Goal: Transaction & Acquisition: Purchase product/service

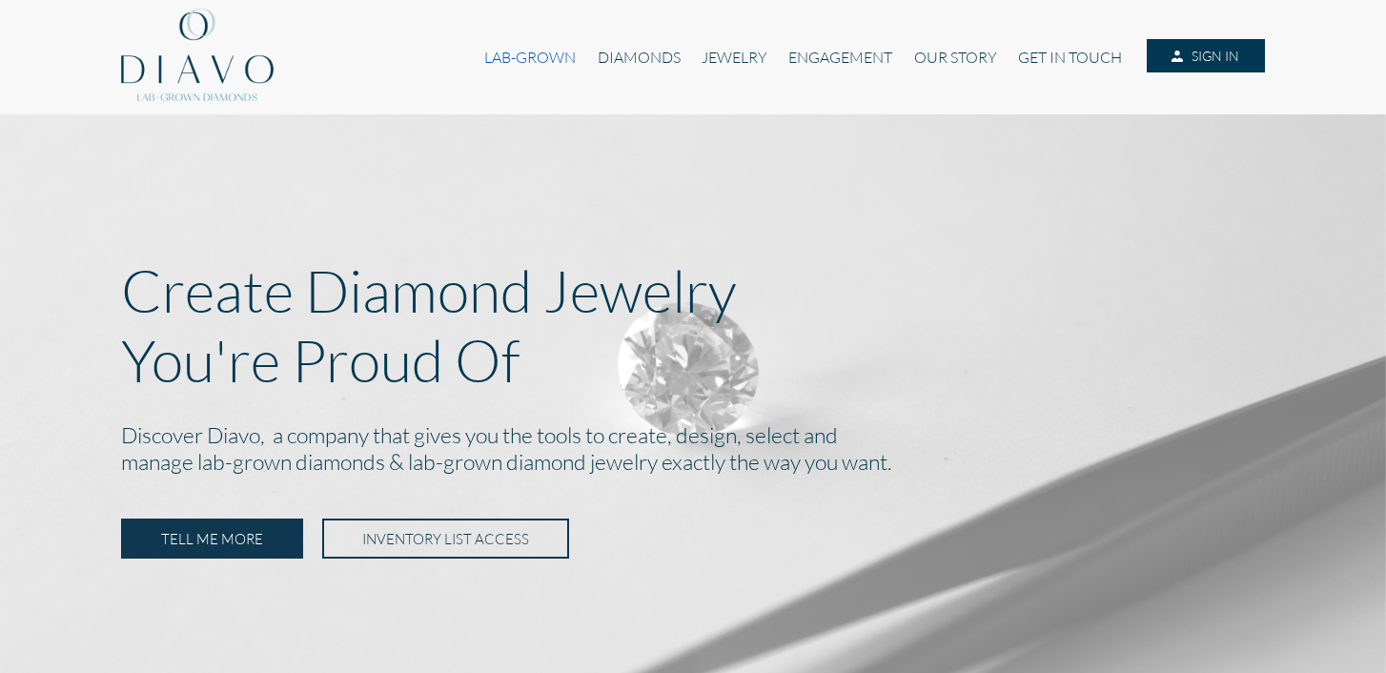
click at [540, 53] on link "LAB-GROWN" at bounding box center [530, 57] width 112 height 36
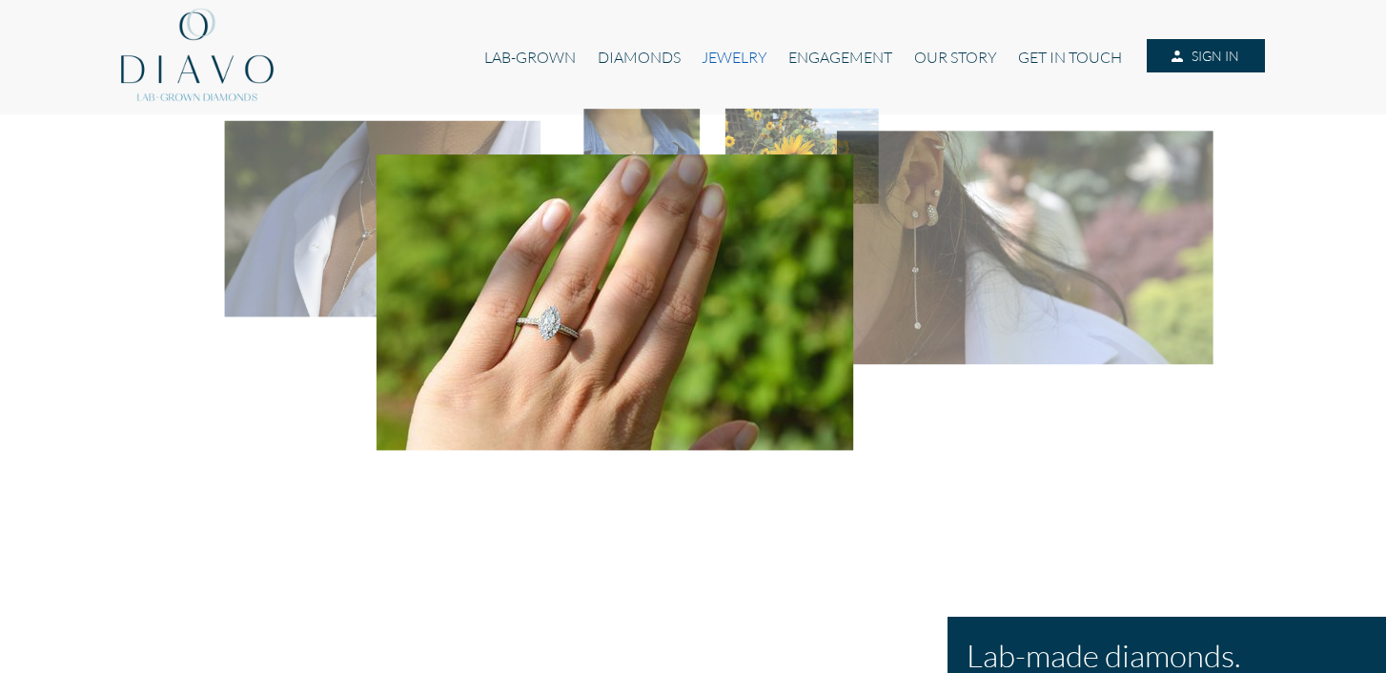
click at [736, 54] on link "JEWELRY" at bounding box center [734, 57] width 87 height 36
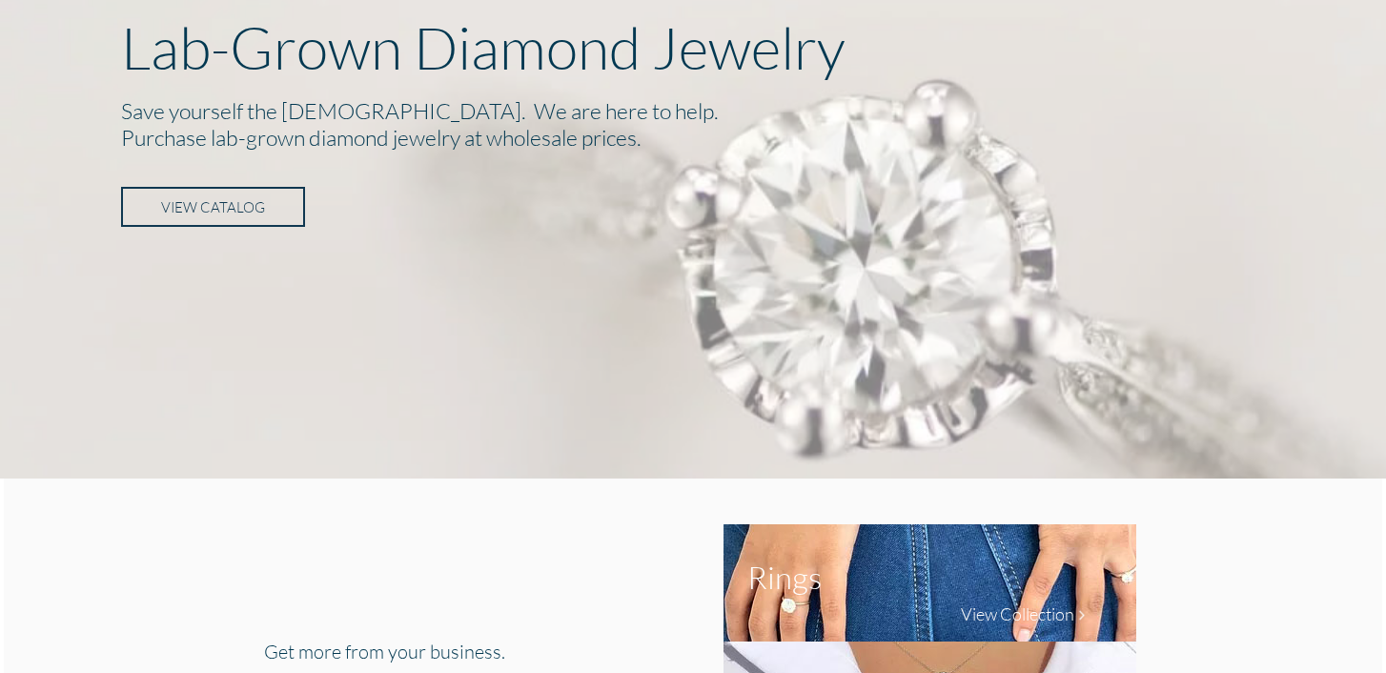
click at [270, 213] on link "VIEW CATALOG" at bounding box center [213, 207] width 184 height 40
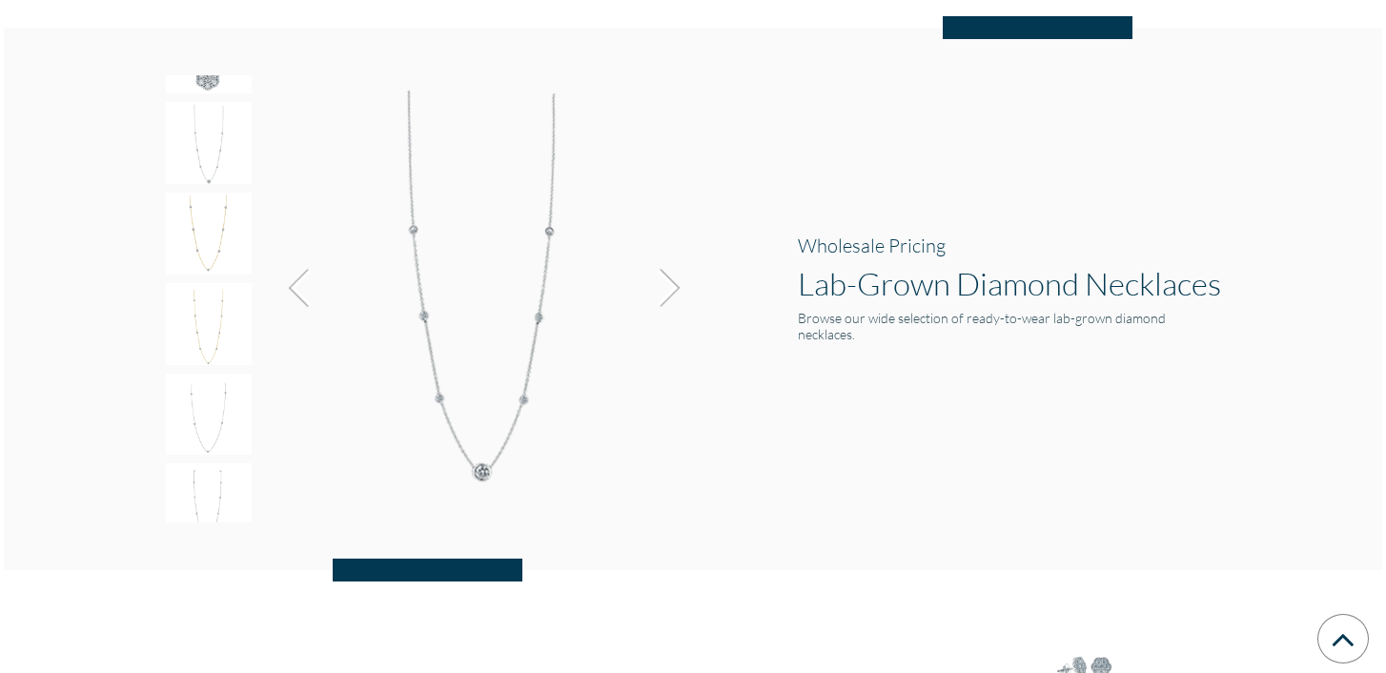
scroll to position [1978, 0]
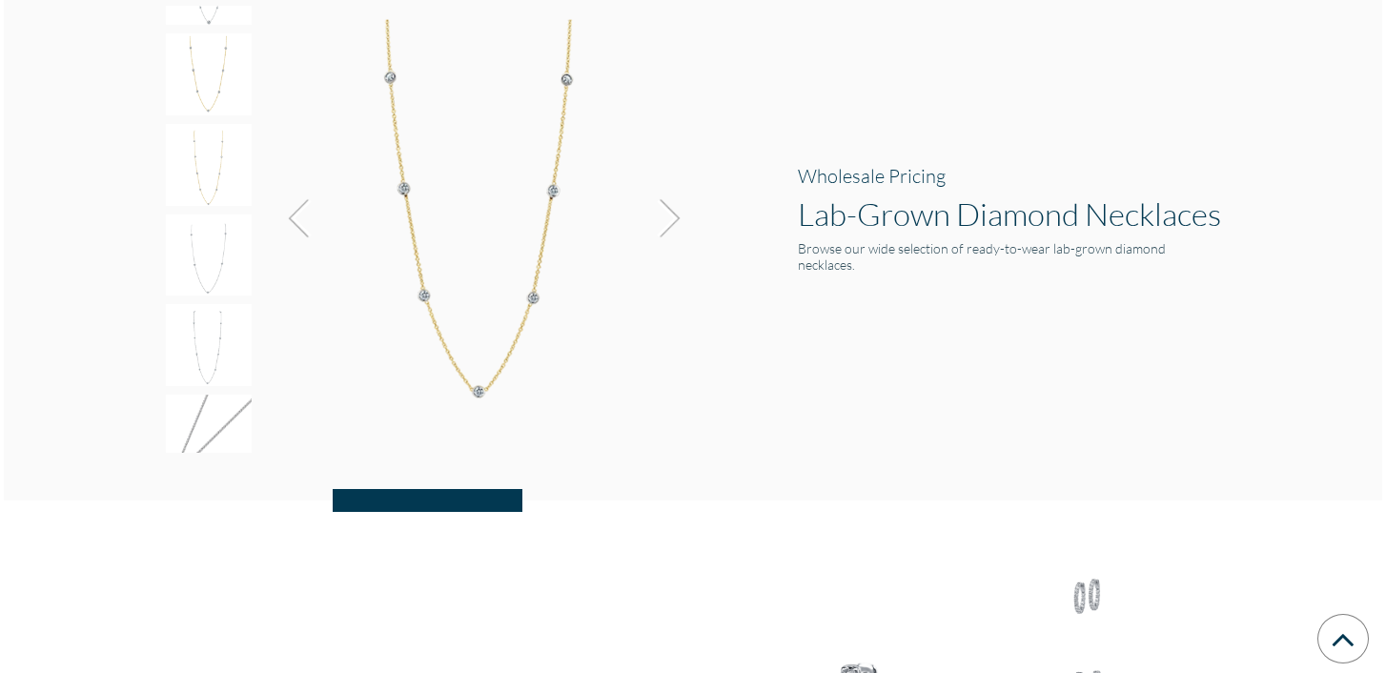
click at [683, 224] on img at bounding box center [664, 218] width 51 height 51
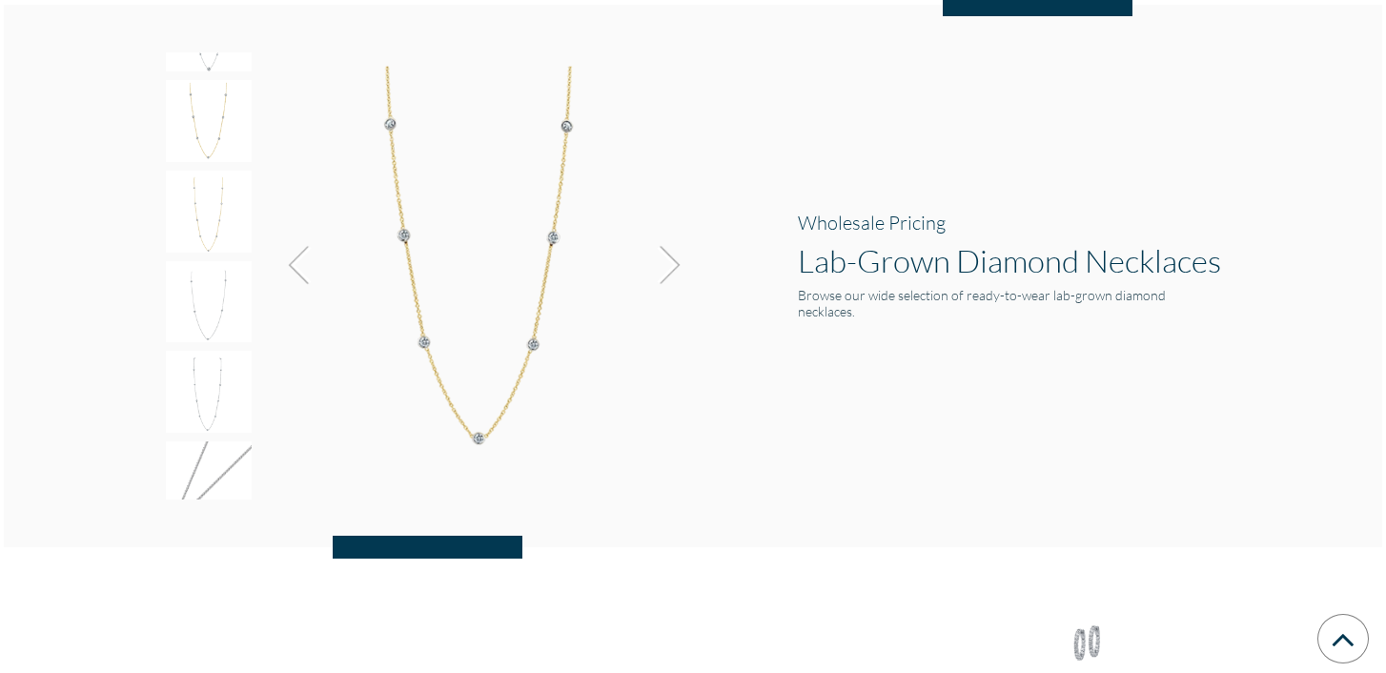
scroll to position [1909, 0]
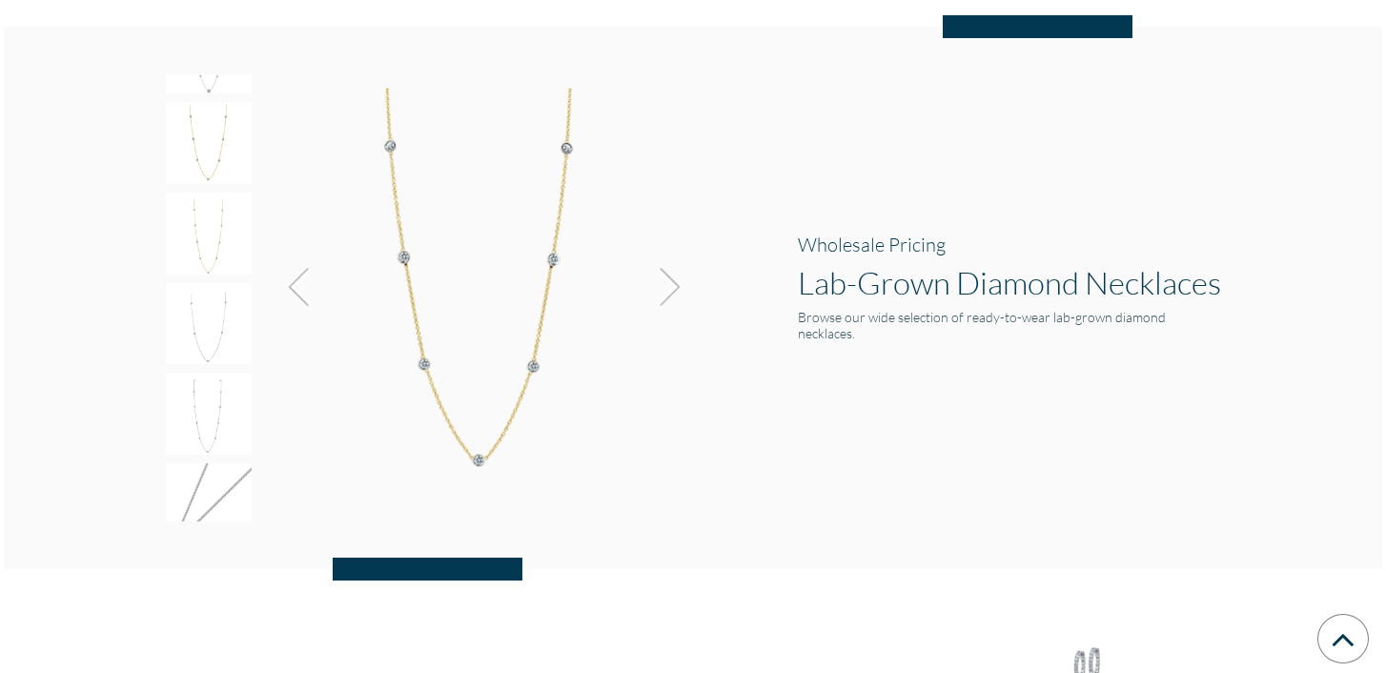
click at [676, 295] on img at bounding box center [664, 286] width 51 height 51
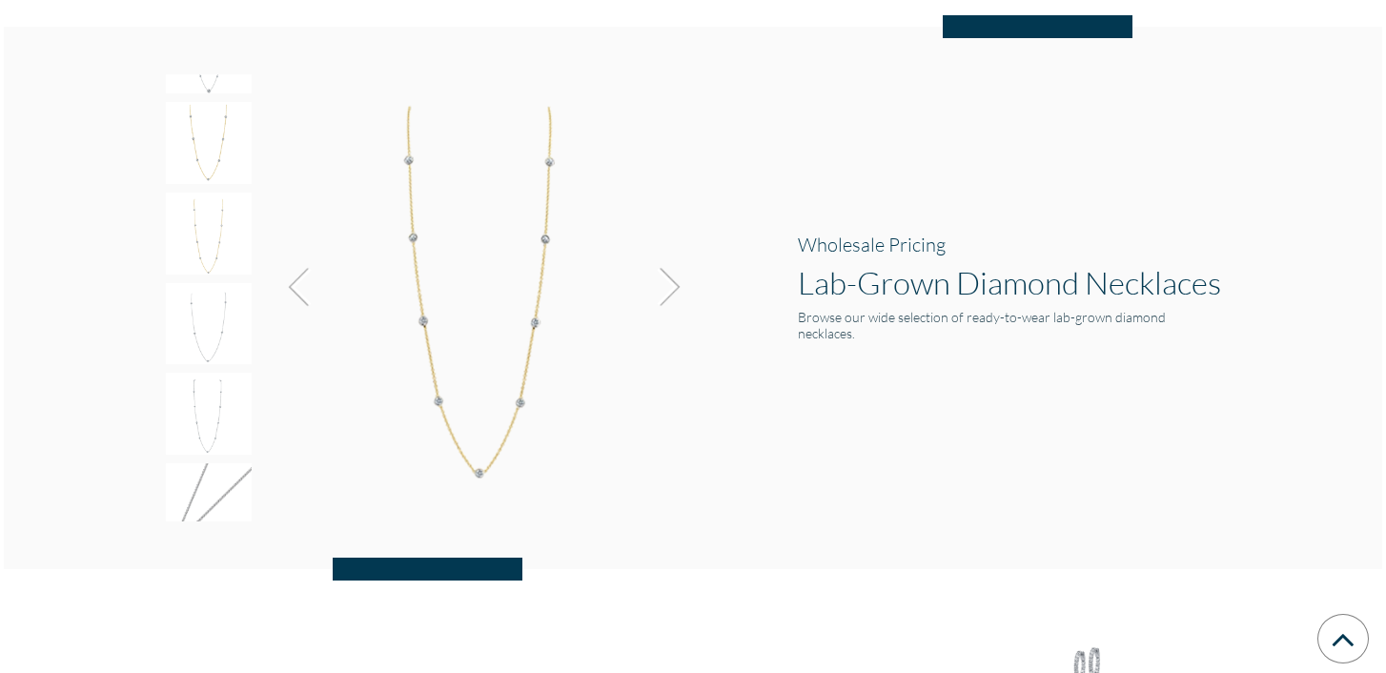
click at [676, 295] on img at bounding box center [664, 286] width 51 height 51
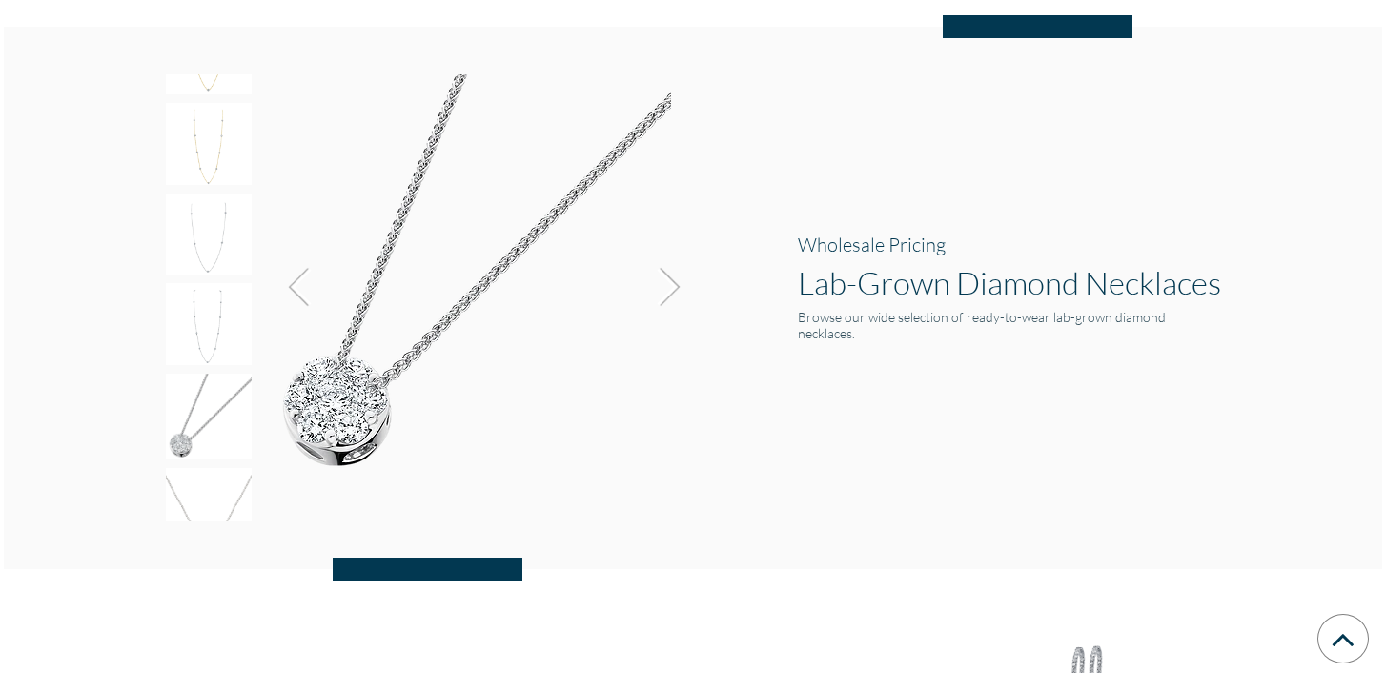
click at [676, 295] on img at bounding box center [664, 286] width 51 height 51
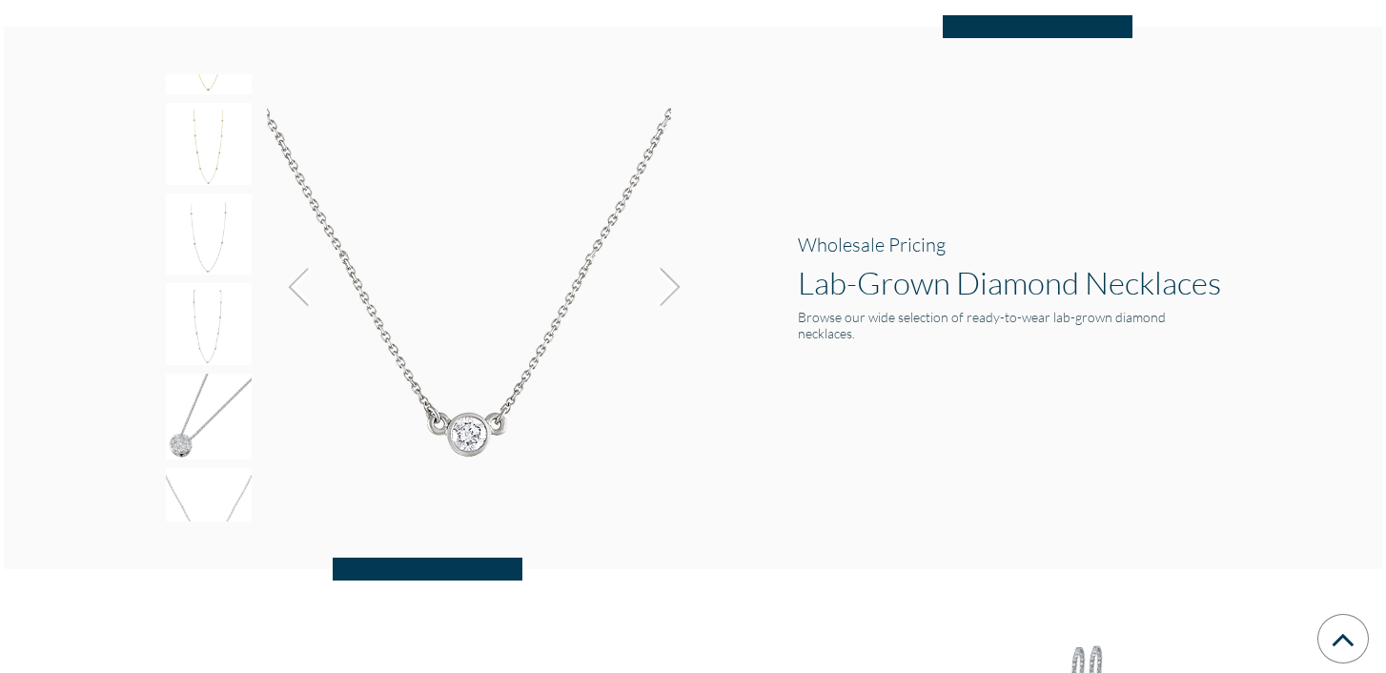
click at [676, 295] on img at bounding box center [664, 286] width 51 height 51
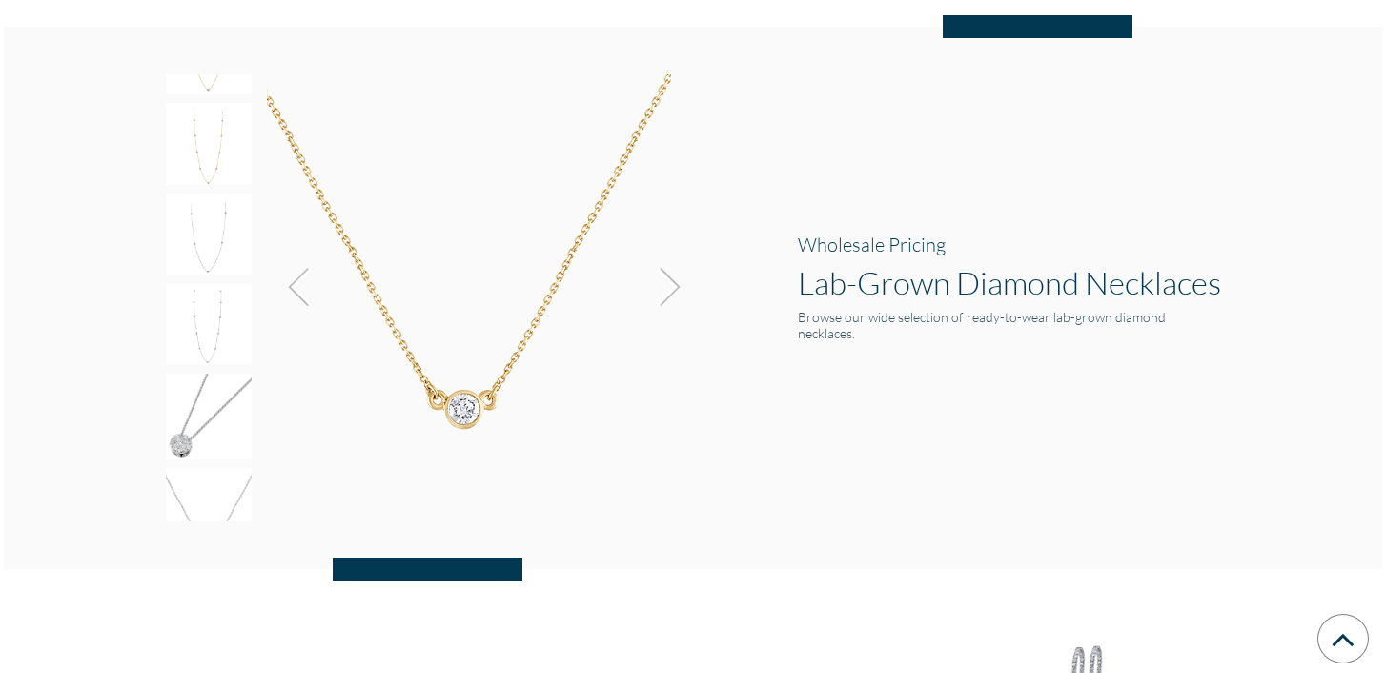
click at [676, 295] on img at bounding box center [664, 286] width 51 height 51
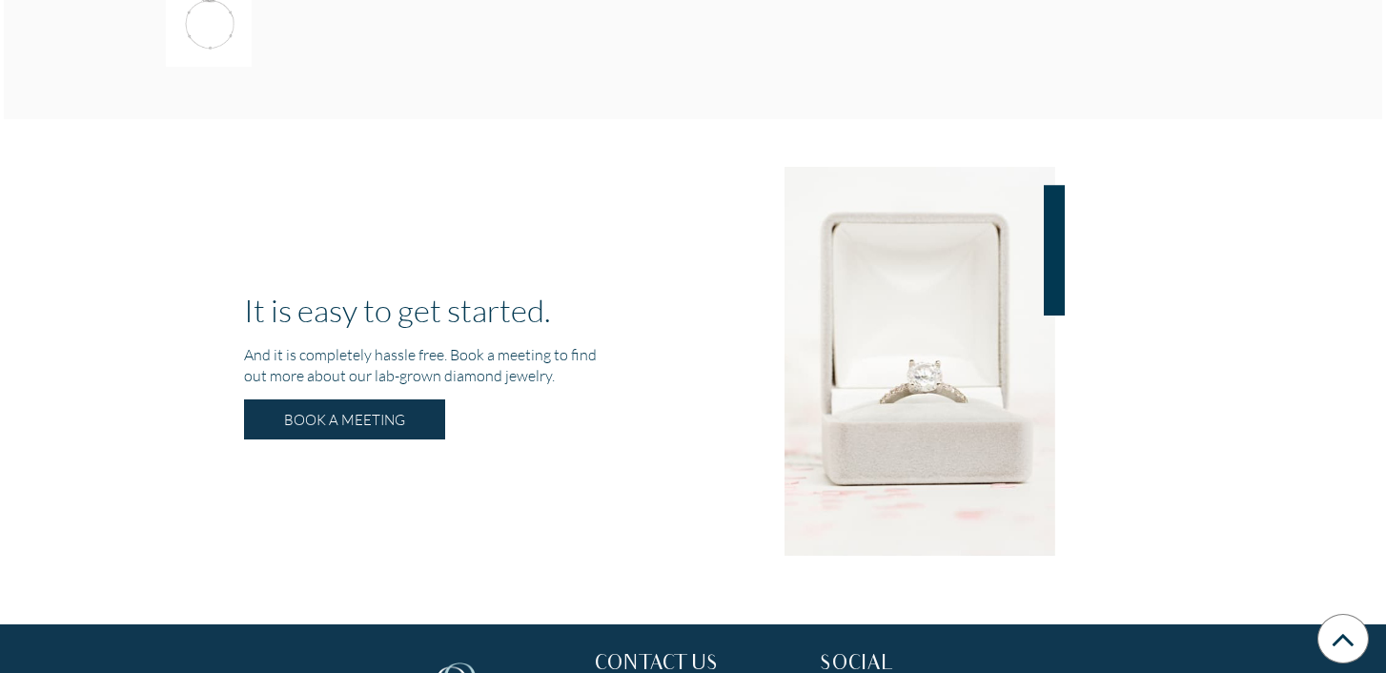
scroll to position [3566, 0]
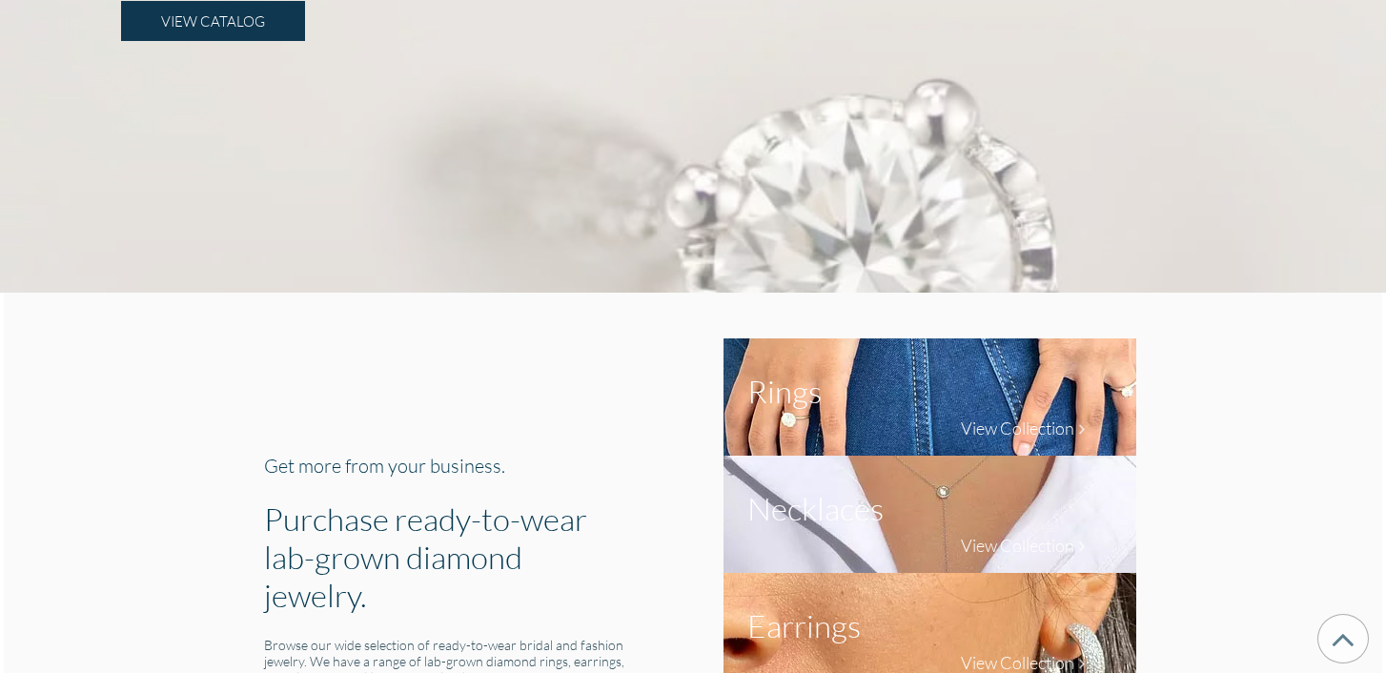
scroll to position [243, 0]
